Goal: Navigation & Orientation: Find specific page/section

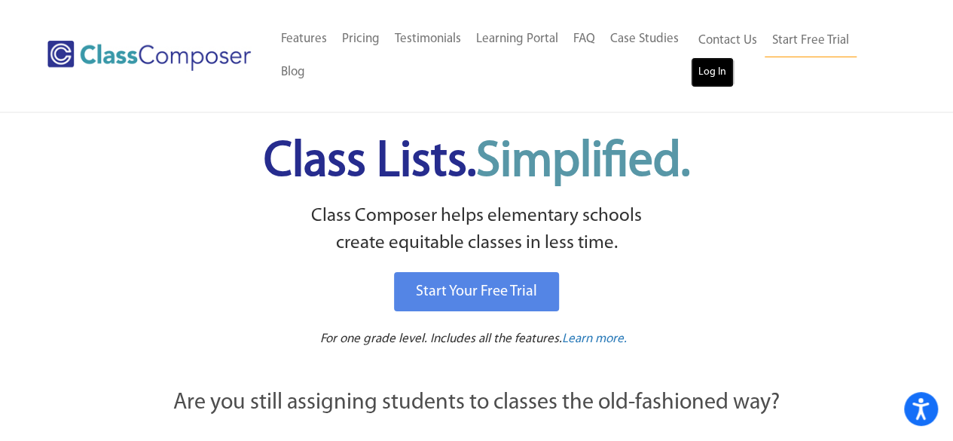
click at [707, 66] on link "Log In" at bounding box center [712, 72] width 43 height 30
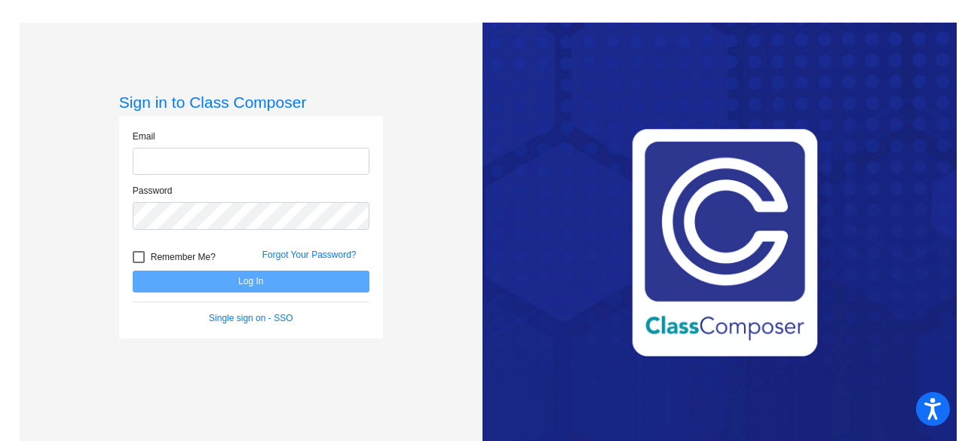
type input "[PERSON_NAME][EMAIL_ADDRESS][PERSON_NAME][DOMAIN_NAME]"
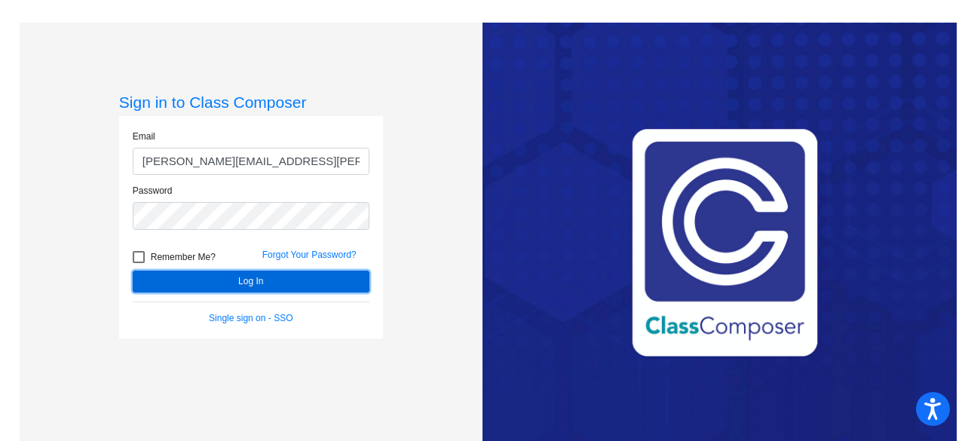
click at [202, 277] on button "Log In" at bounding box center [251, 282] width 237 height 22
